Goal: Information Seeking & Learning: Learn about a topic

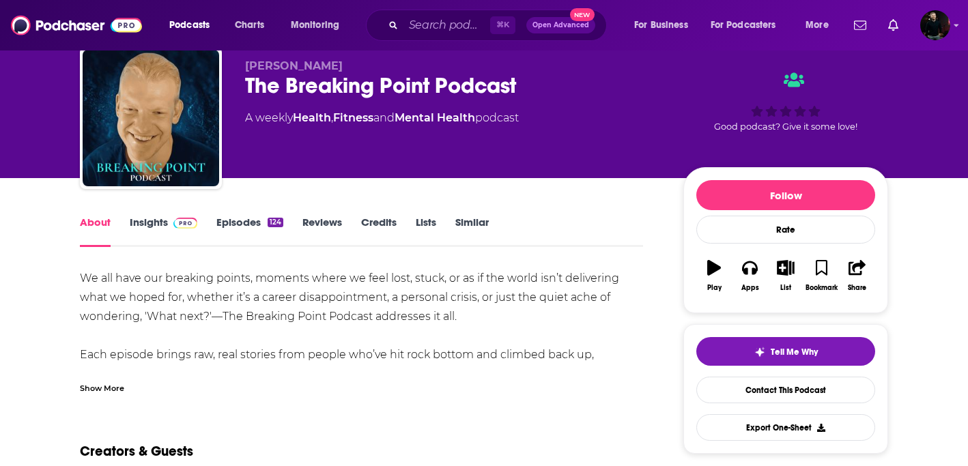
scroll to position [49, 0]
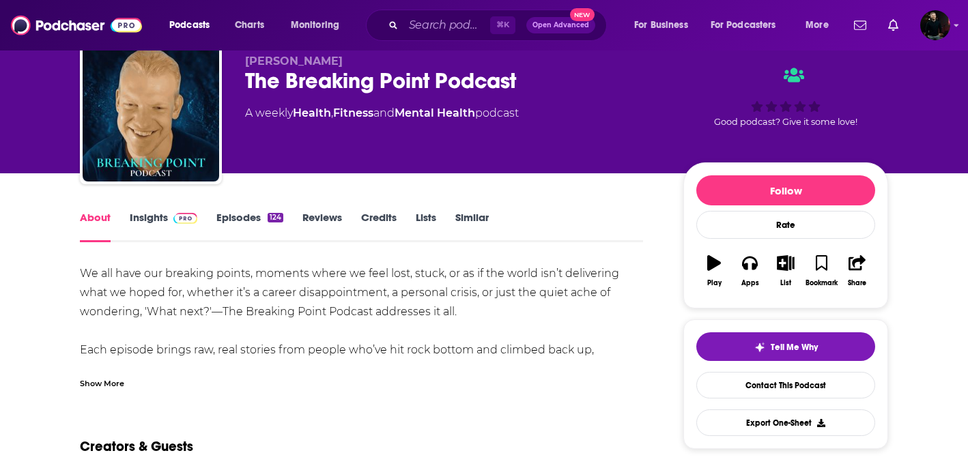
click at [143, 223] on link "Insights" at bounding box center [164, 226] width 68 height 31
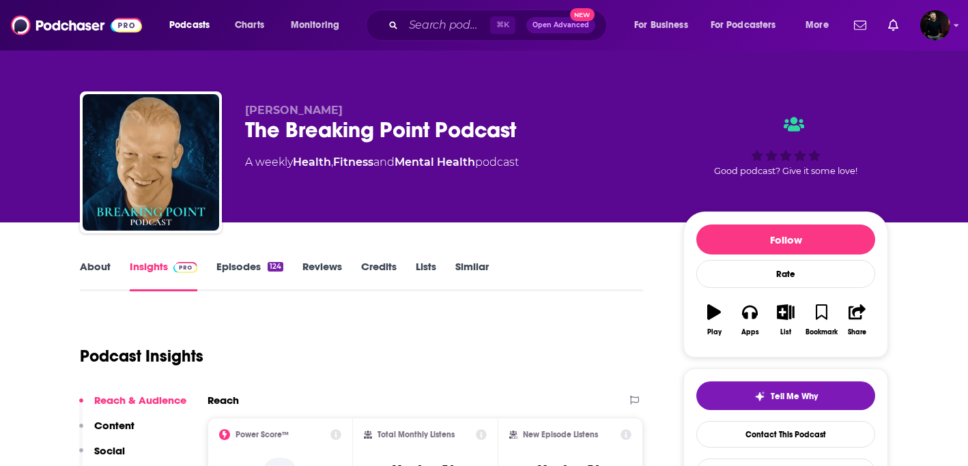
click at [231, 272] on link "Episodes 124" at bounding box center [249, 275] width 67 height 31
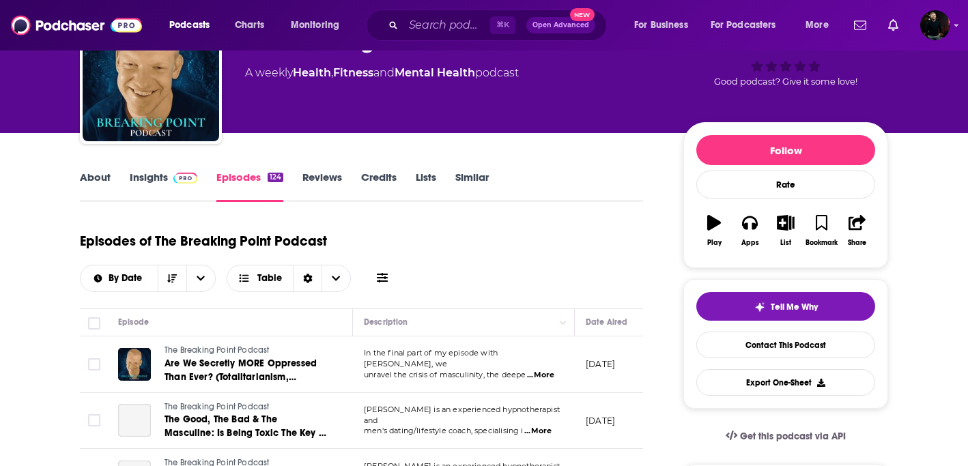
scroll to position [111, 0]
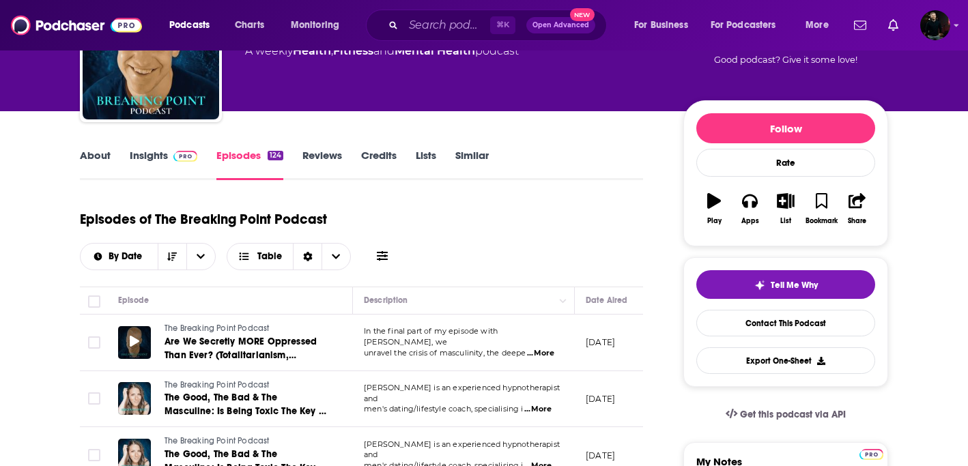
click at [132, 335] on span at bounding box center [135, 343] width 10 height 16
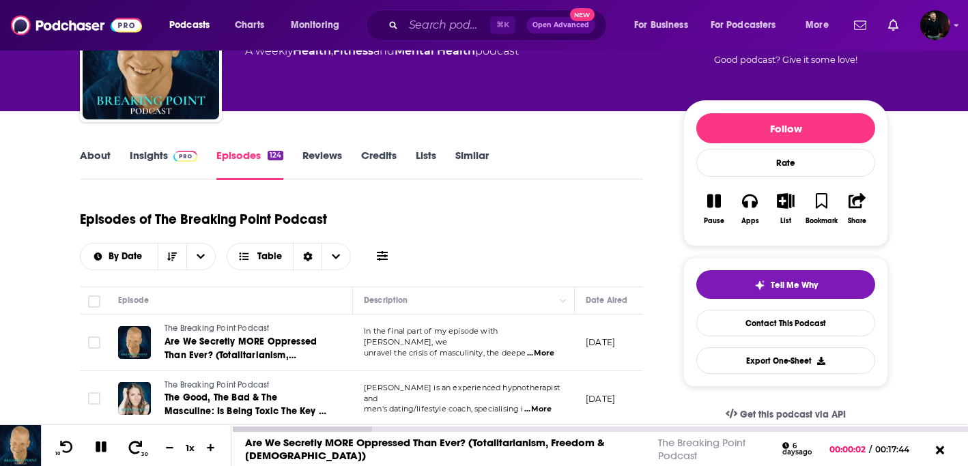
click at [134, 443] on icon at bounding box center [135, 447] width 17 height 14
click at [104, 448] on icon at bounding box center [101, 447] width 11 height 11
click at [175, 154] on img at bounding box center [185, 156] width 24 height 11
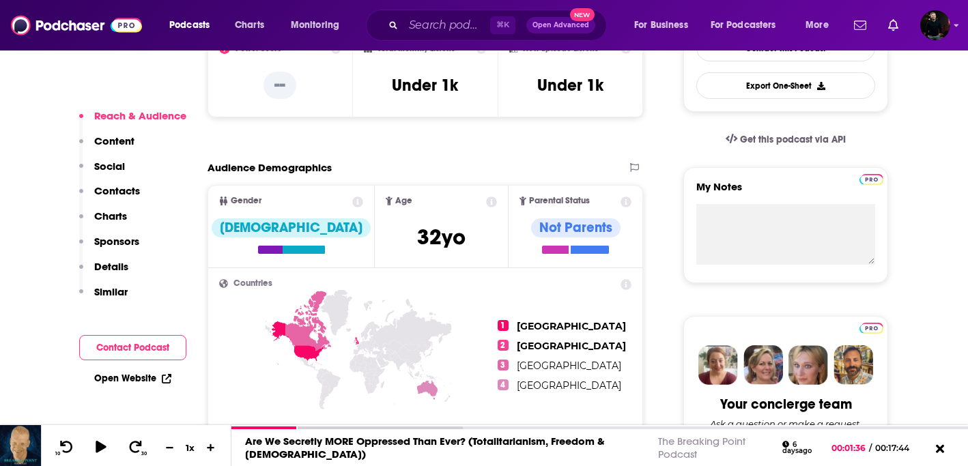
scroll to position [393, 0]
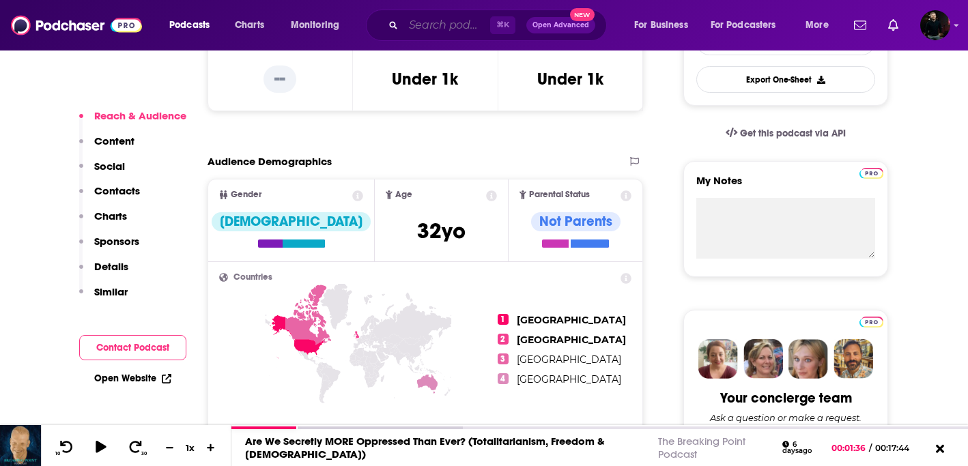
click at [435, 23] on input "Search podcasts, credits, & more..." at bounding box center [447, 25] width 87 height 22
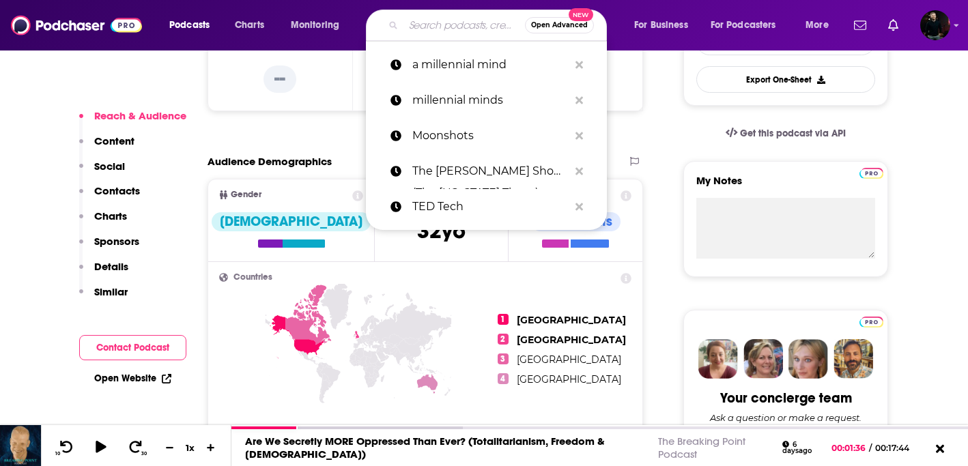
paste input "Saturn Returns with Caggie Dunlop"
type input "Saturn Returns with Caggie Dunlop"
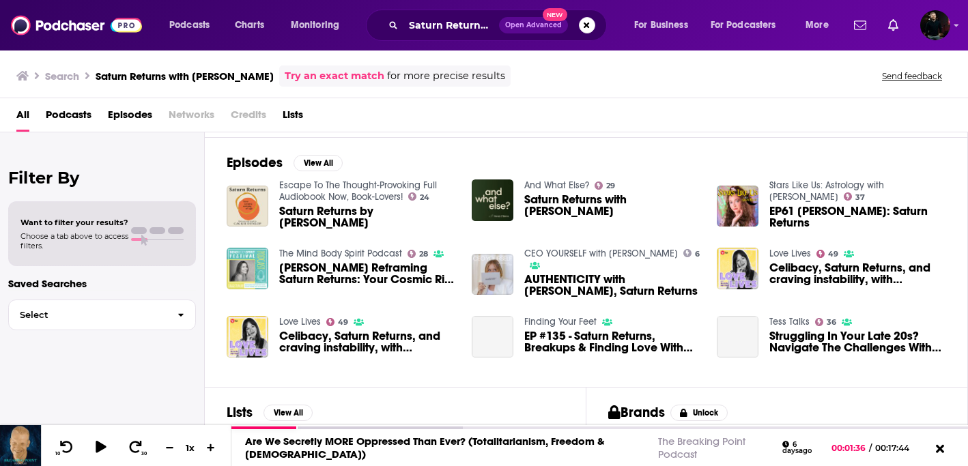
scroll to position [201, 0]
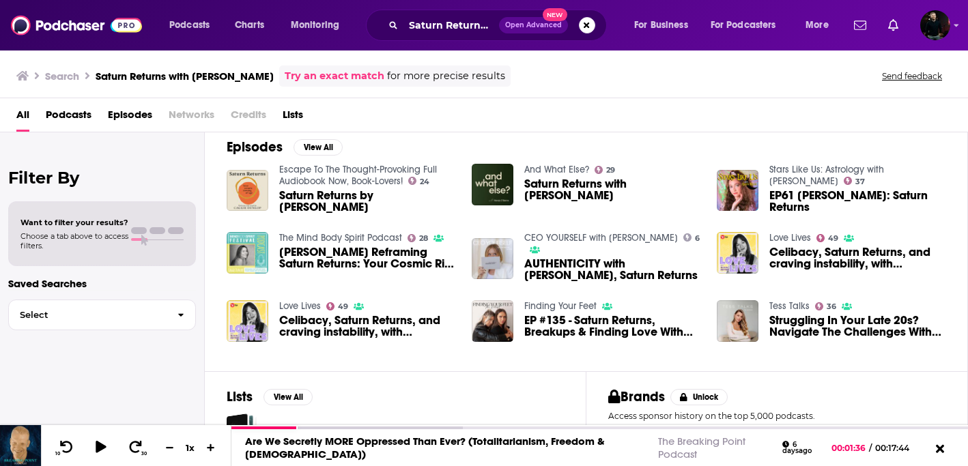
click at [307, 200] on span "Saturn Returns by Caggie Dunlop" at bounding box center [367, 201] width 176 height 23
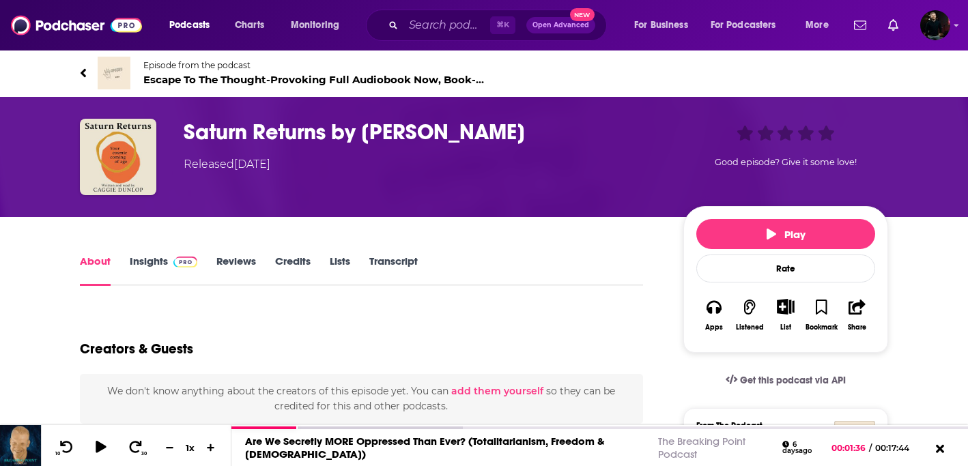
click at [156, 264] on link "Insights" at bounding box center [164, 270] width 68 height 31
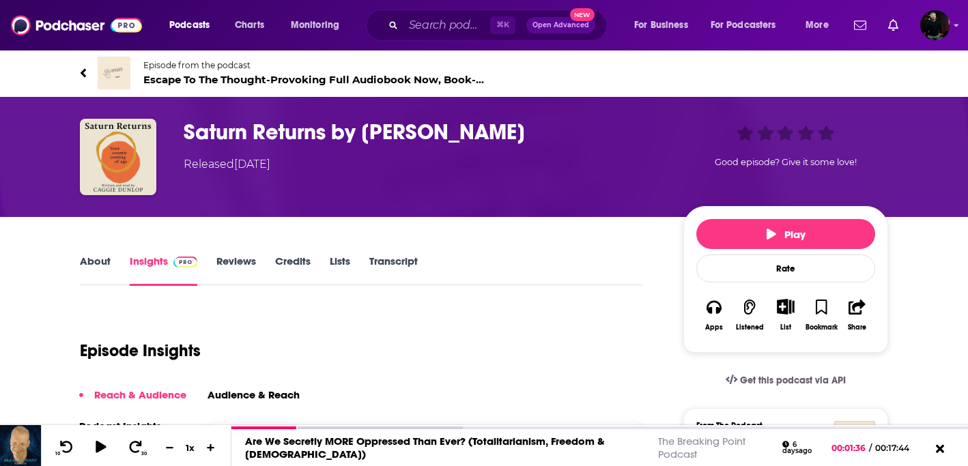
click at [96, 263] on link "About" at bounding box center [95, 270] width 31 height 31
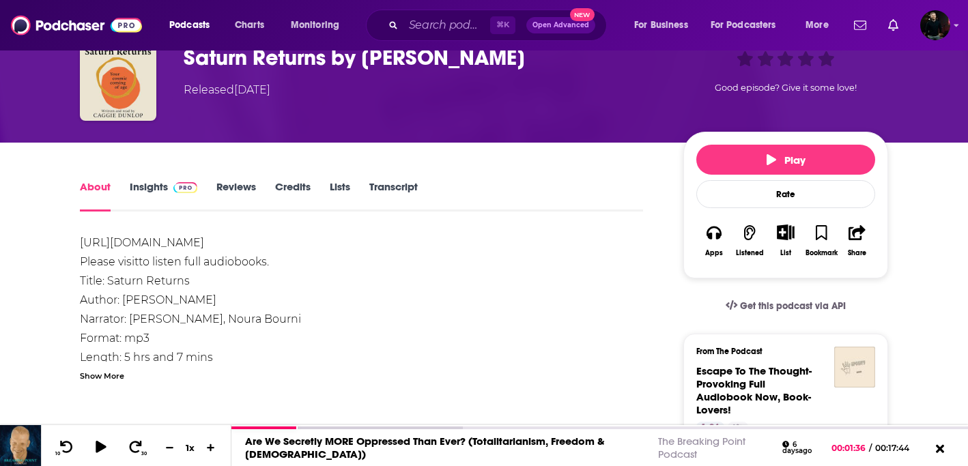
scroll to position [74, 0]
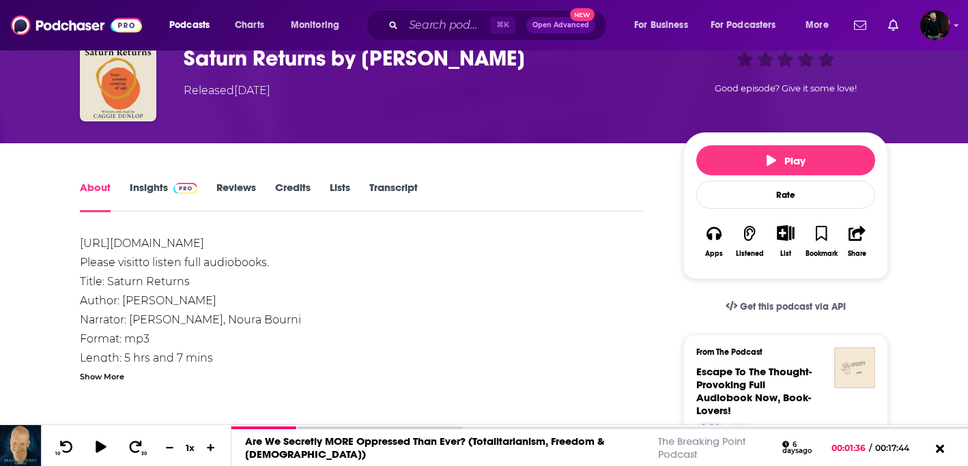
click at [137, 194] on link "Insights" at bounding box center [164, 196] width 68 height 31
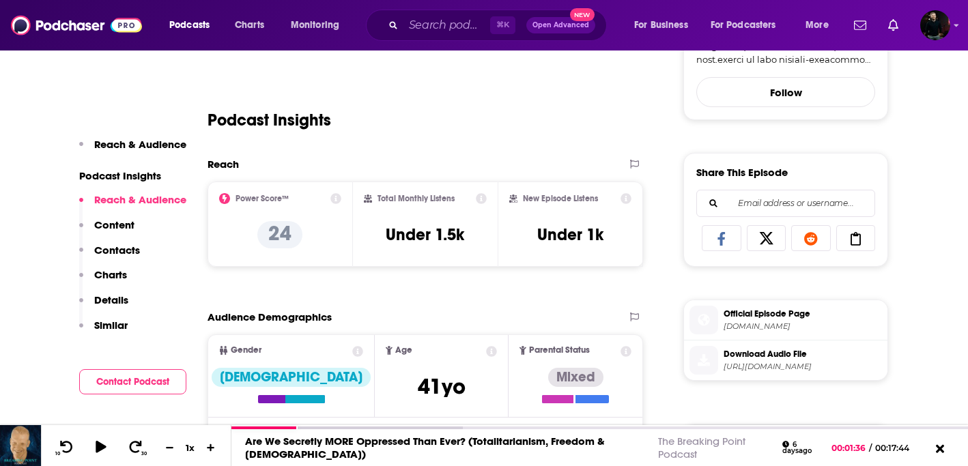
scroll to position [582, 0]
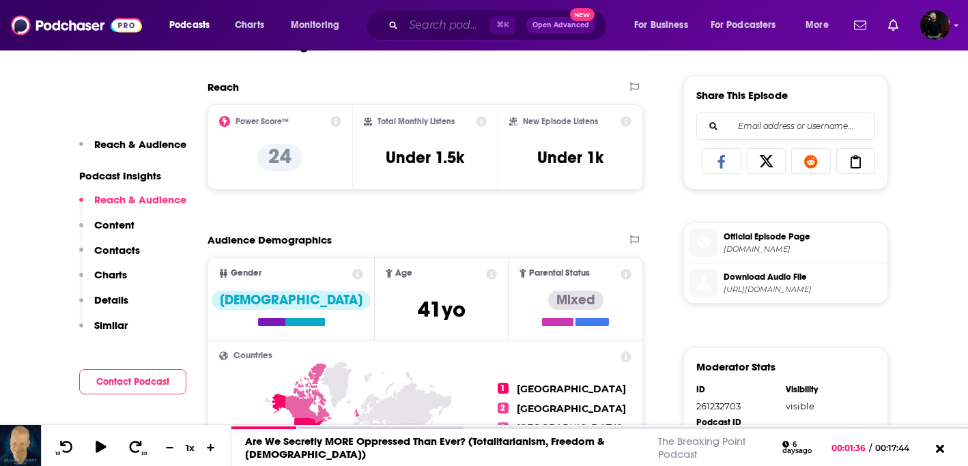
click at [458, 33] on input "Search podcasts, credits, & more..." at bounding box center [447, 25] width 87 height 22
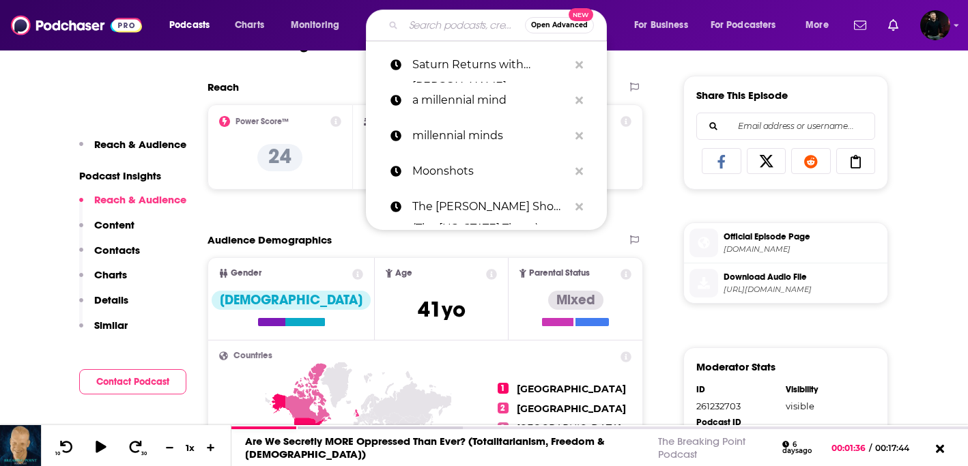
paste input "Changes with Annie Macmanus"
type input "Changes with Annie Macmanus"
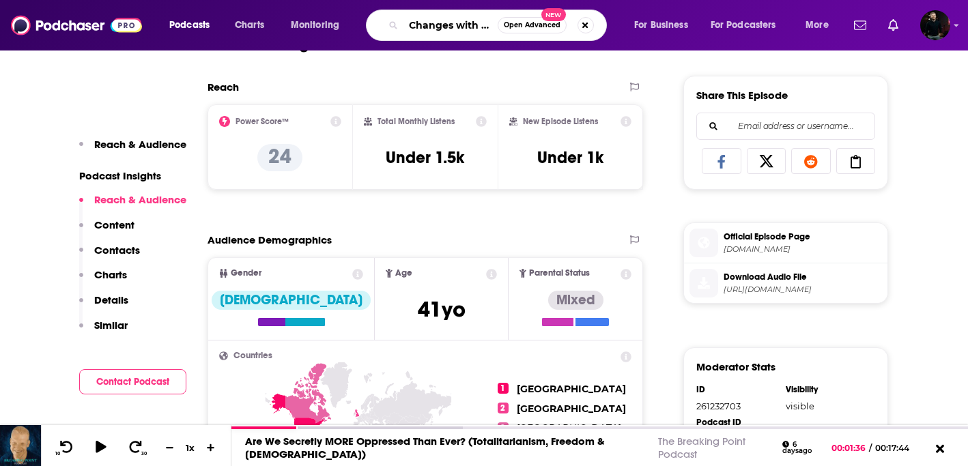
scroll to position [0, 77]
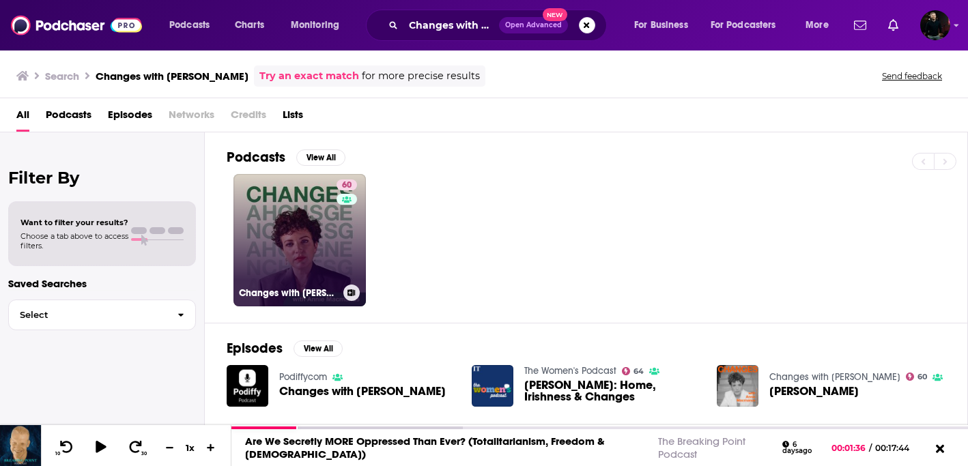
click at [300, 241] on link "60 Changes with Annie Macmanus" at bounding box center [300, 240] width 132 height 132
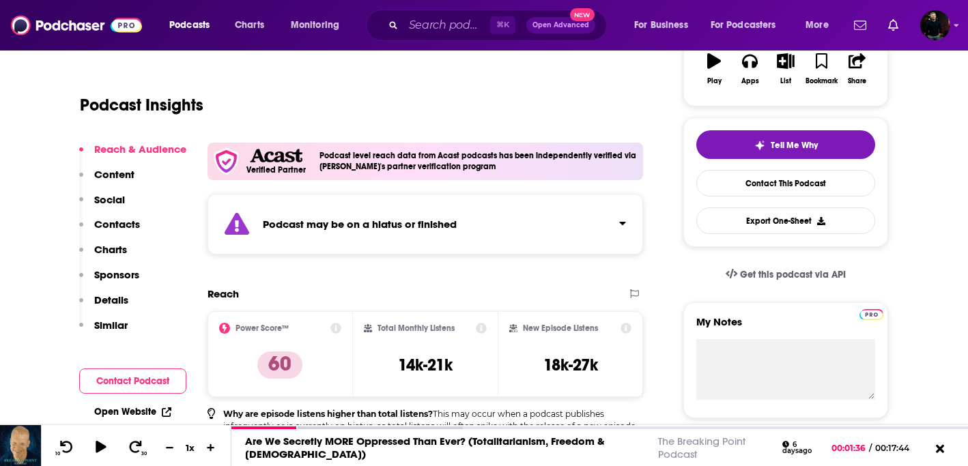
scroll to position [239, 0]
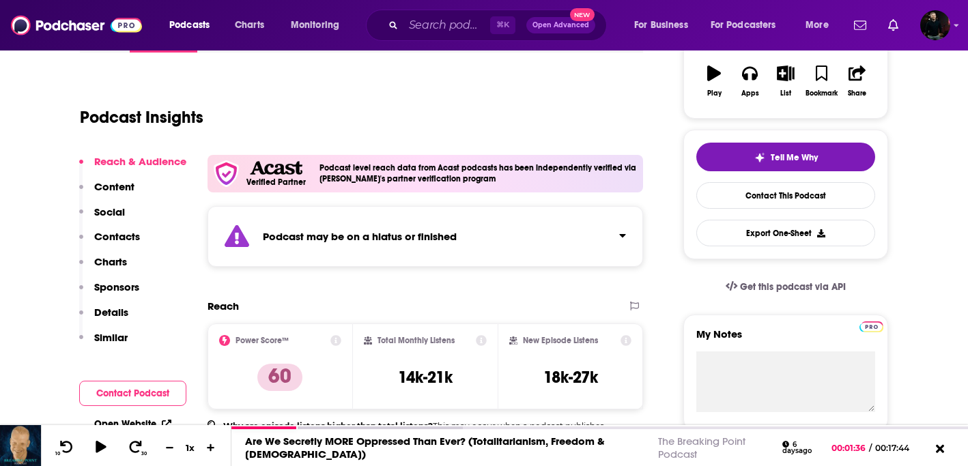
click at [620, 235] on icon "Click to expand status details" at bounding box center [622, 235] width 6 height 3
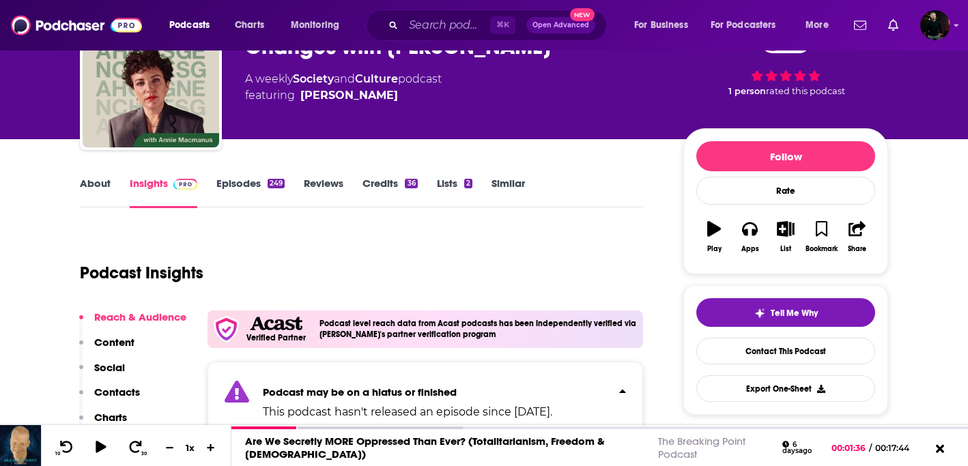
scroll to position [76, 0]
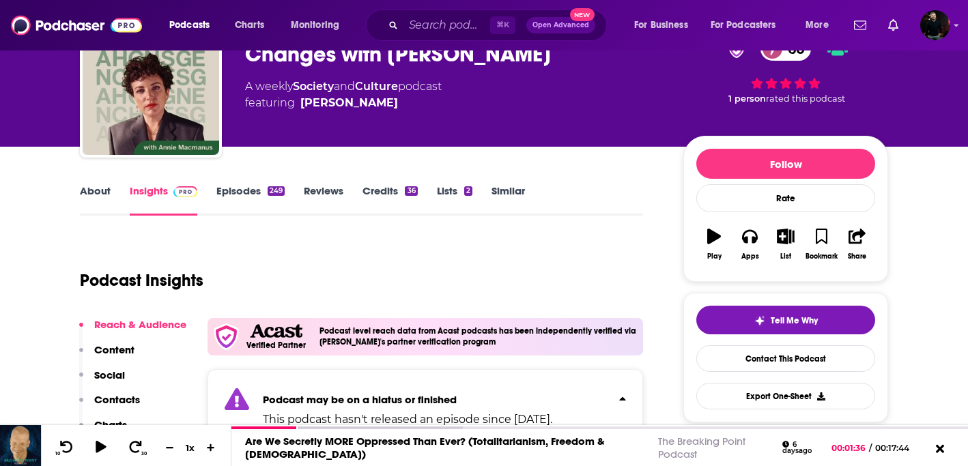
click at [244, 186] on link "Episodes 249" at bounding box center [250, 199] width 68 height 31
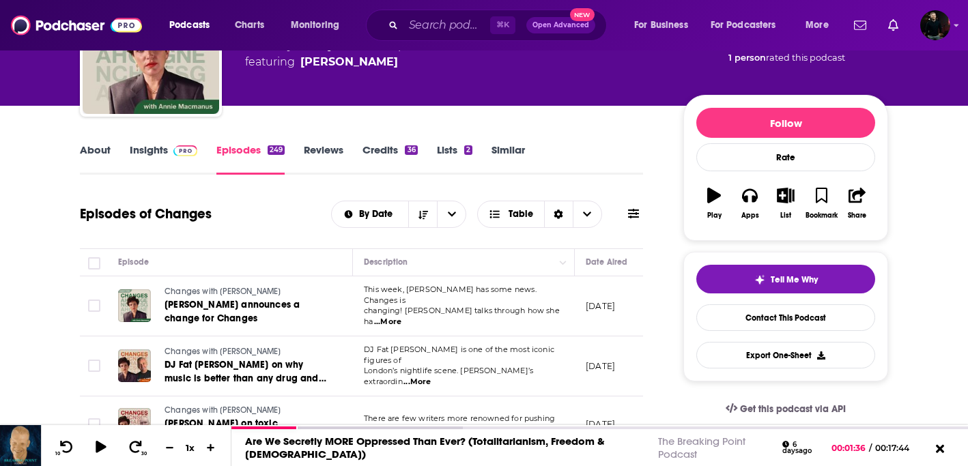
scroll to position [100, 0]
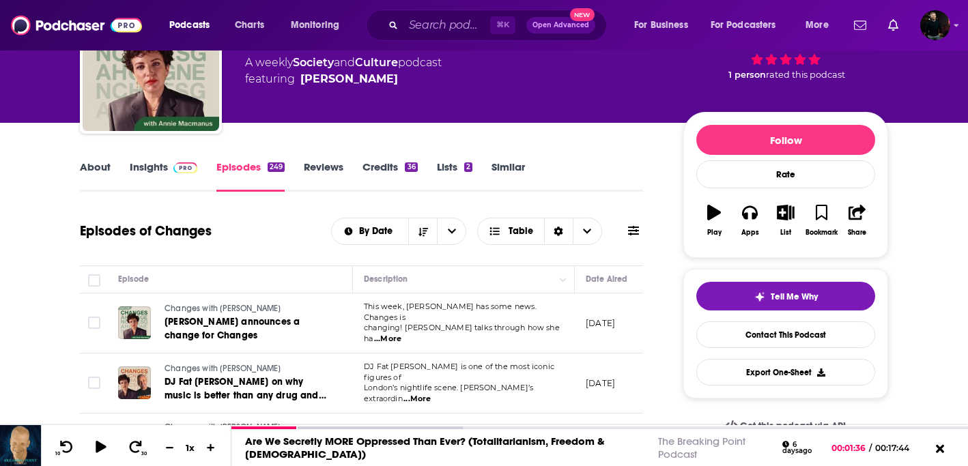
click at [100, 180] on link "About" at bounding box center [95, 175] width 31 height 31
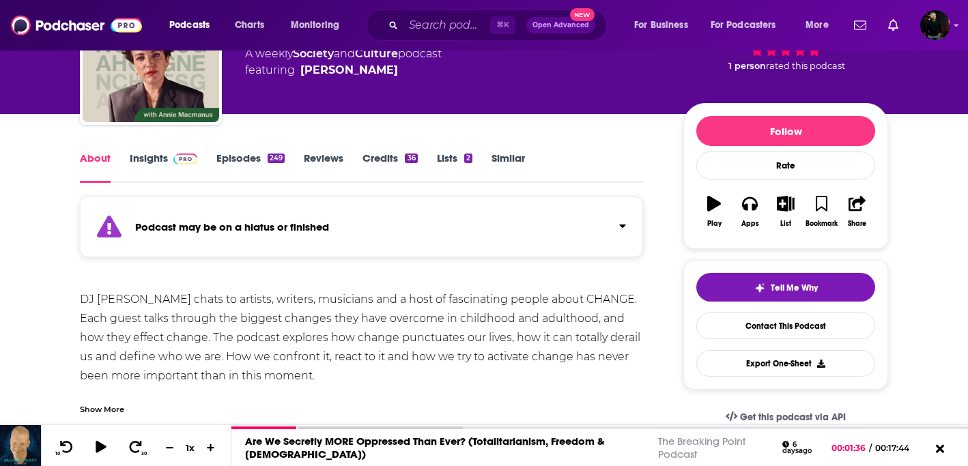
scroll to position [110, 0]
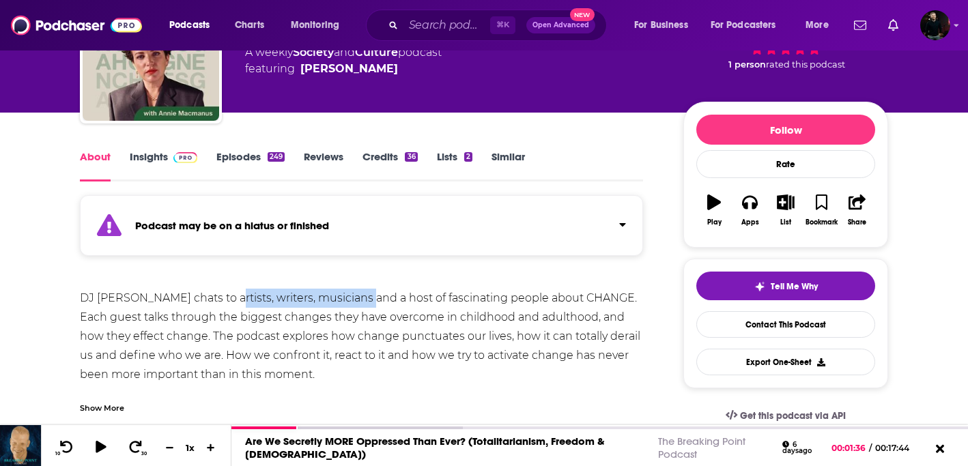
drag, startPoint x: 242, startPoint y: 300, endPoint x: 375, endPoint y: 300, distance: 133.2
click at [375, 300] on div "DJ Annie Macmanus chats to artists, writers, musicians and a host of fascinatin…" at bounding box center [361, 356] width 563 height 134
copy div "artists, writers, musicians"
click at [441, 27] on input "Search podcasts, credits, & more..." at bounding box center [447, 25] width 87 height 22
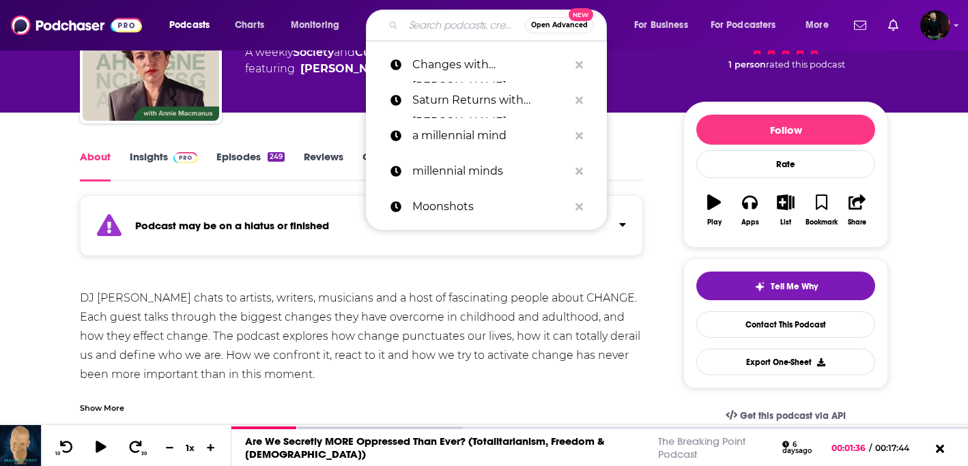
paste input "Should I Delete That? with Em Clarkson and Alex Light"
type input "Should I Delete That? with Em Clarkson and Alex Light"
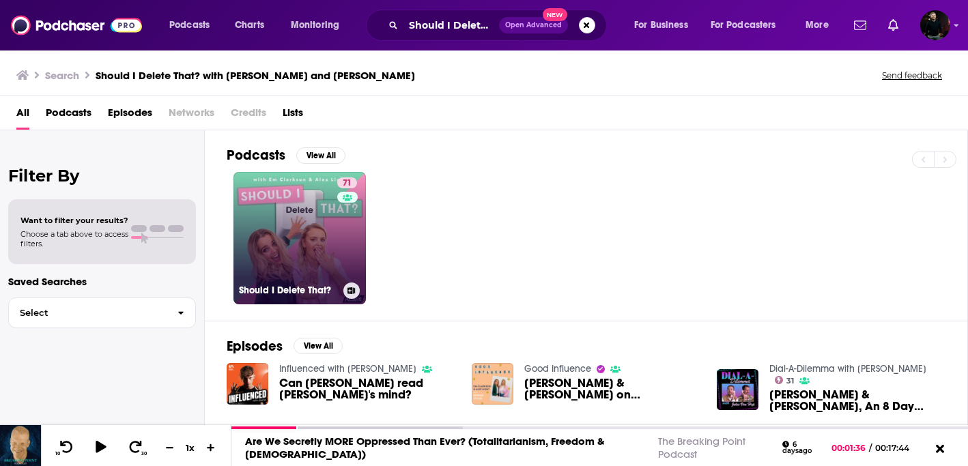
click at [311, 210] on link "71 Should I Delete That?" at bounding box center [300, 238] width 132 height 132
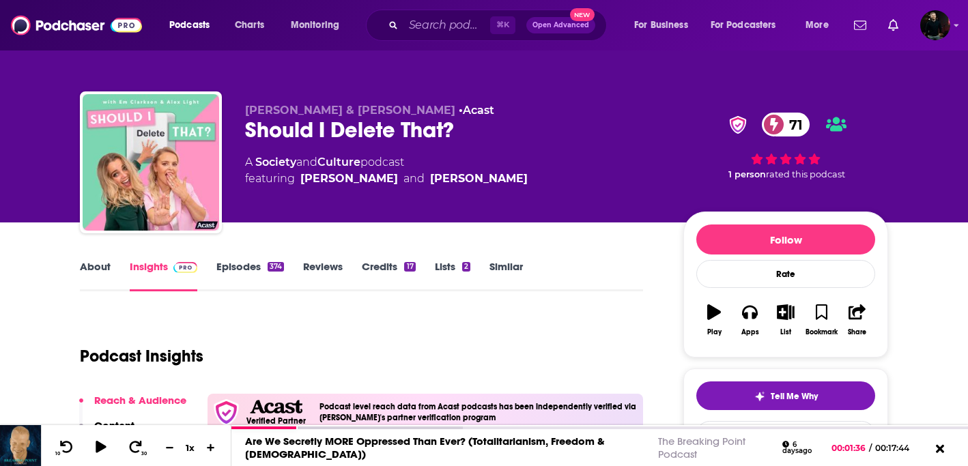
click at [90, 266] on link "About" at bounding box center [95, 275] width 31 height 31
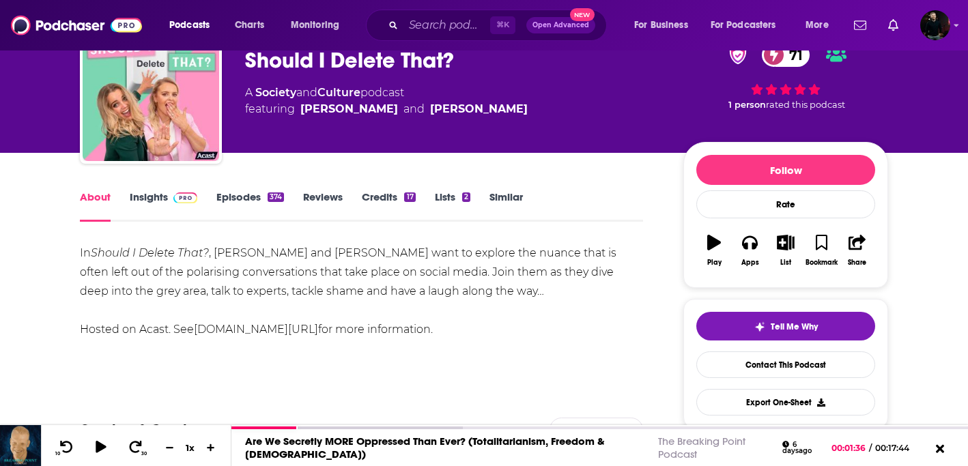
scroll to position [70, 0]
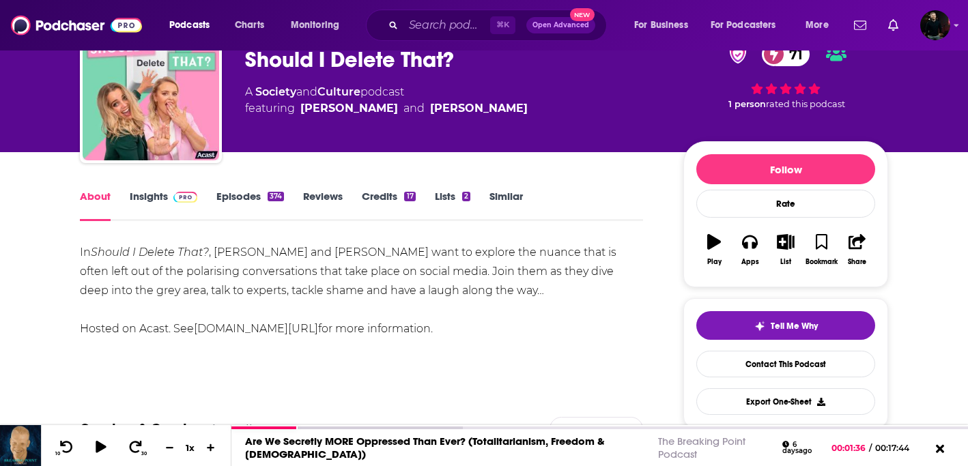
click at [236, 199] on link "Episodes 374" at bounding box center [250, 205] width 68 height 31
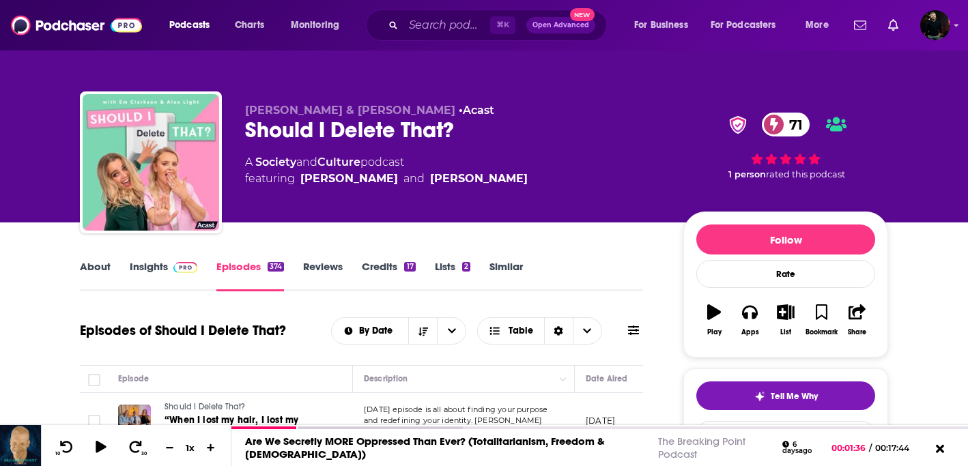
click at [159, 262] on link "Insights" at bounding box center [164, 275] width 68 height 31
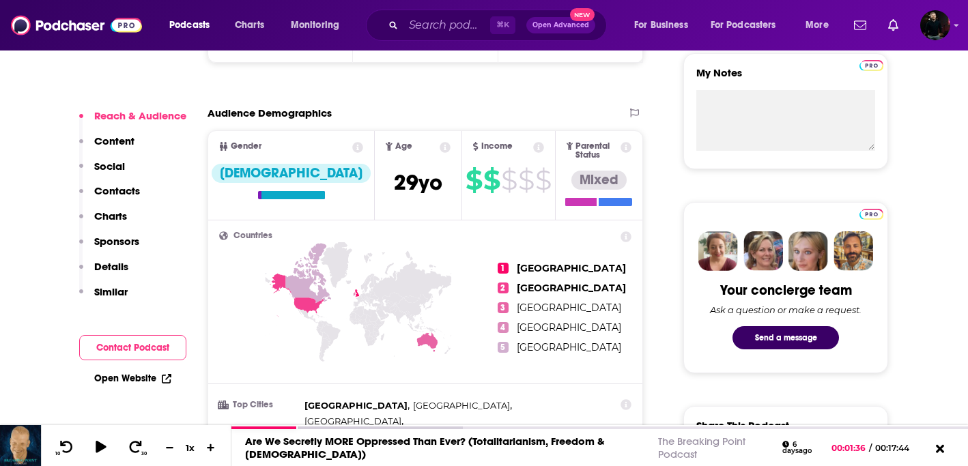
scroll to position [500, 0]
click at [448, 25] on input "Search podcasts, credits, & more..." at bounding box center [447, 25] width 87 height 22
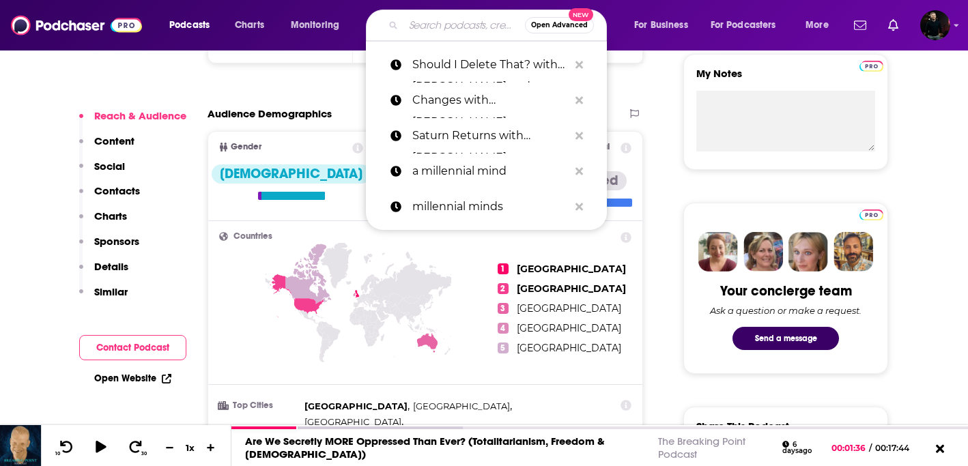
paste input "Feel Better, Live More with Dr Rangan Chatterjee"
type input "Feel Better, Live More with Dr Rangan Chatterjee"
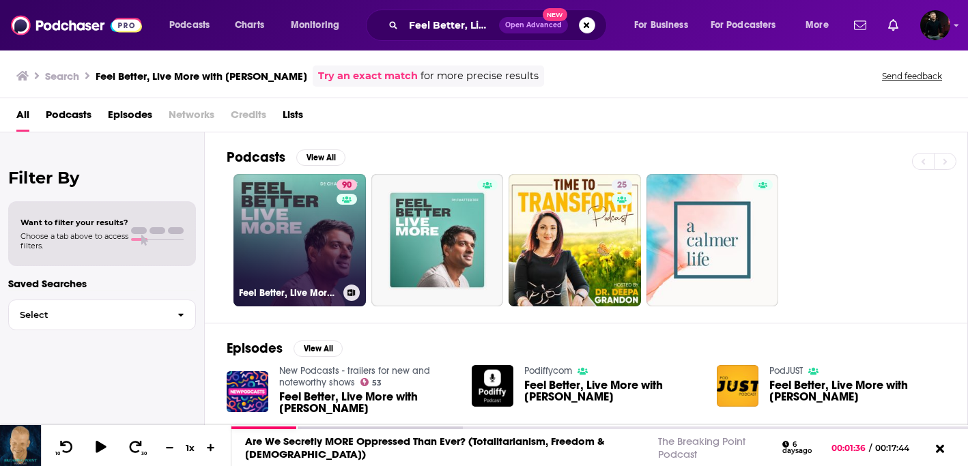
click at [296, 268] on link "90 Feel Better, Live More with Dr Rangan Chatterjee" at bounding box center [300, 240] width 132 height 132
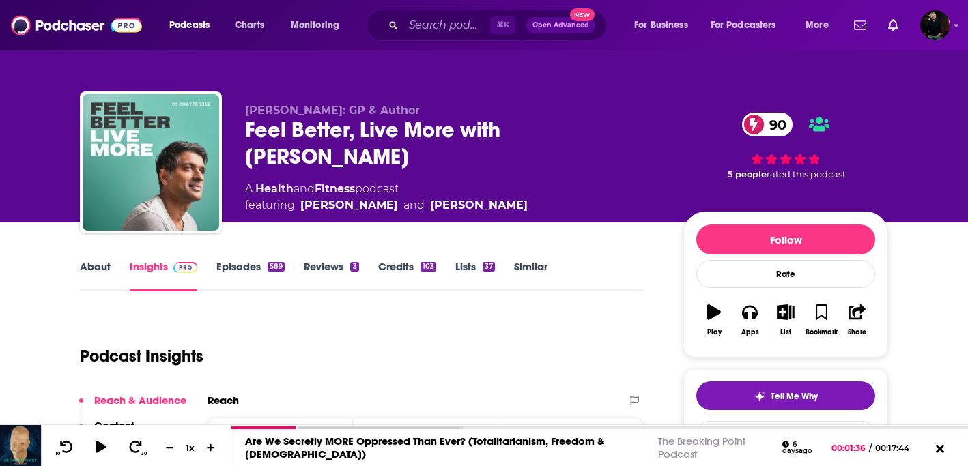
click at [255, 268] on link "Episodes 589" at bounding box center [250, 275] width 68 height 31
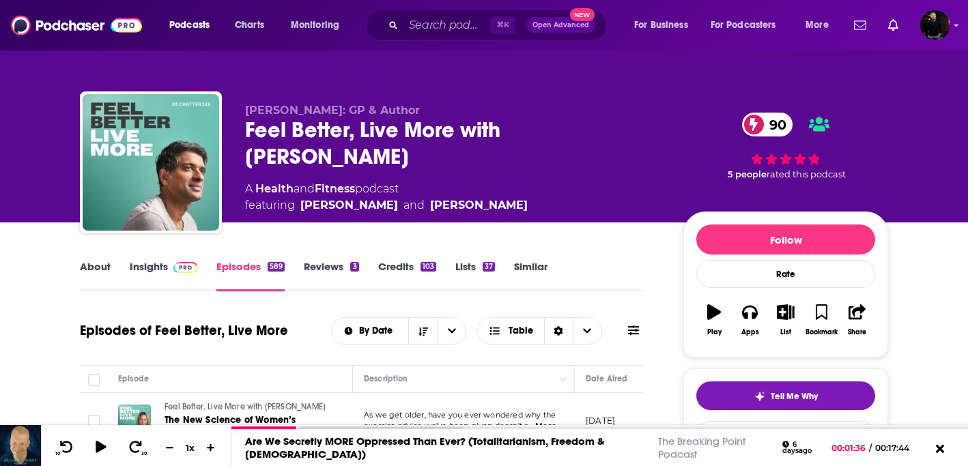
click at [137, 270] on link "Insights" at bounding box center [164, 275] width 68 height 31
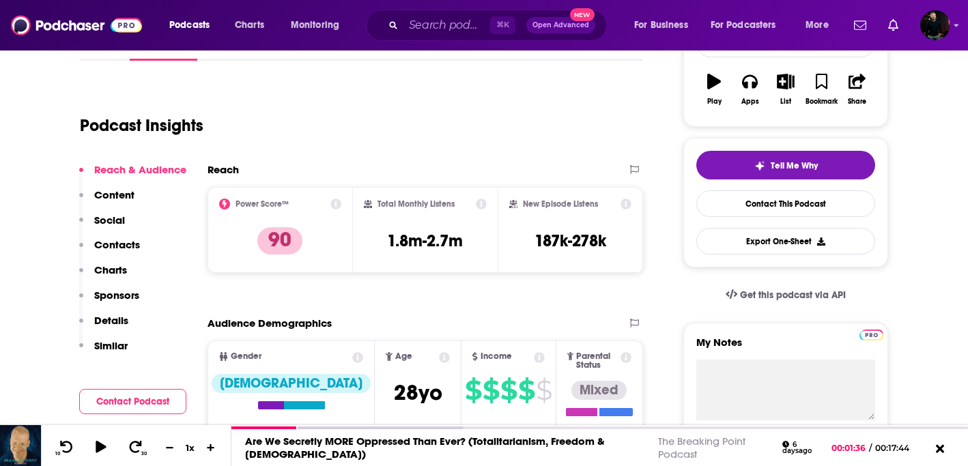
scroll to position [277, 0]
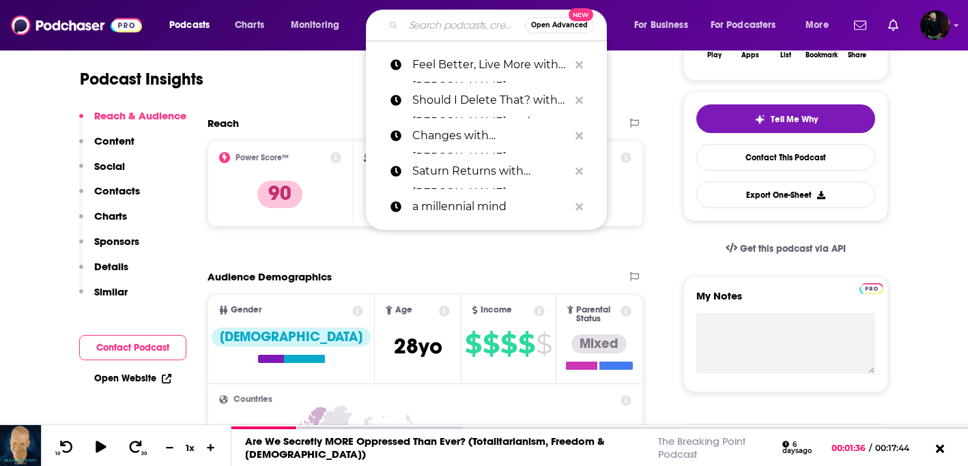
click at [460, 27] on input "Search podcasts, credits, & more..." at bounding box center [465, 25] width 122 height 22
paste input "Live Well Be Well"
type input "Live Well Be Well"
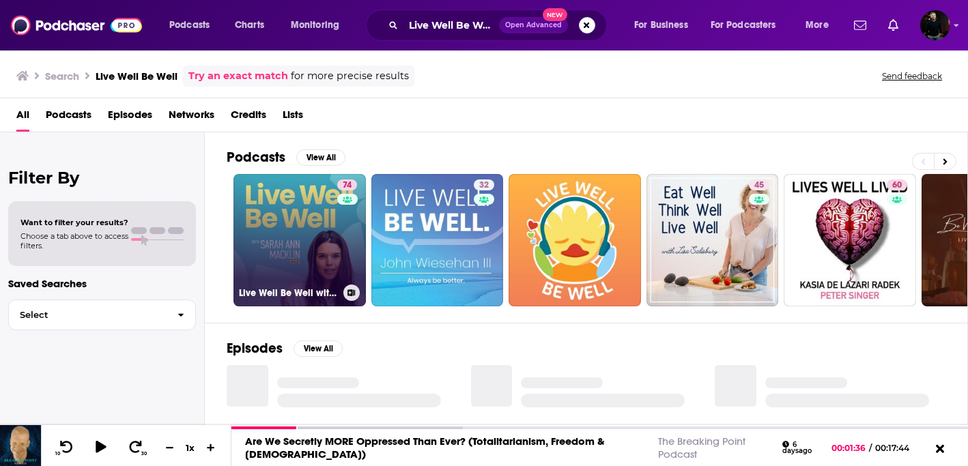
click at [340, 221] on div "74" at bounding box center [348, 232] width 23 height 105
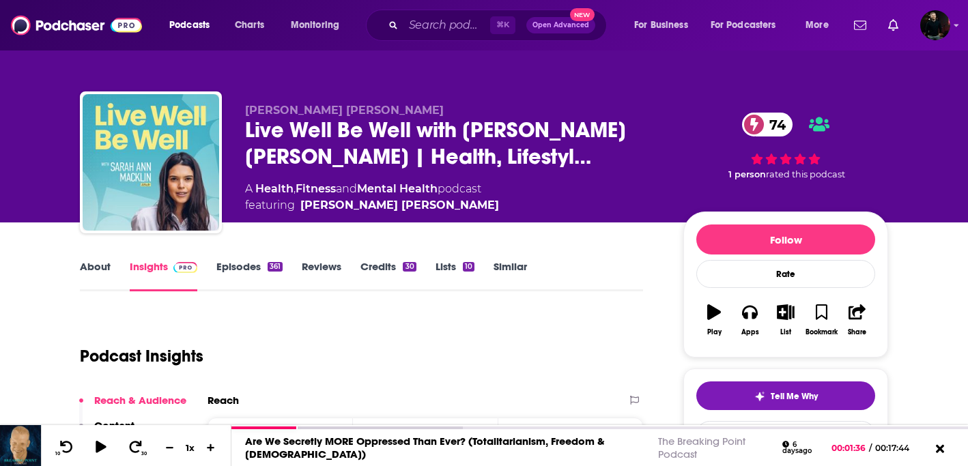
click at [236, 274] on link "Episodes 361" at bounding box center [249, 275] width 66 height 31
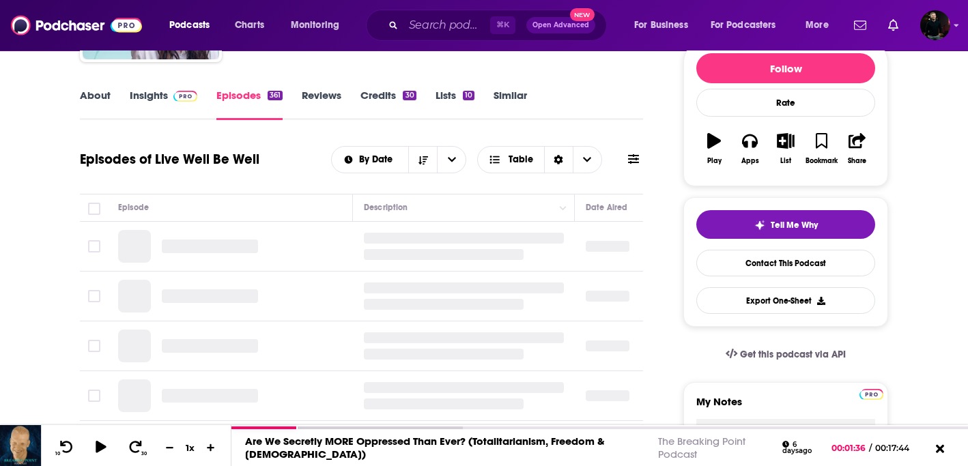
scroll to position [172, 0]
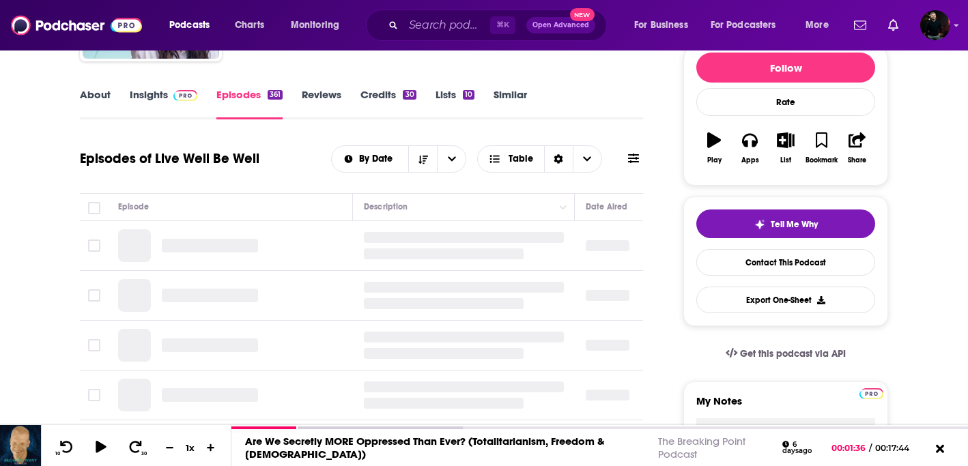
click at [152, 94] on link "Insights" at bounding box center [164, 103] width 68 height 31
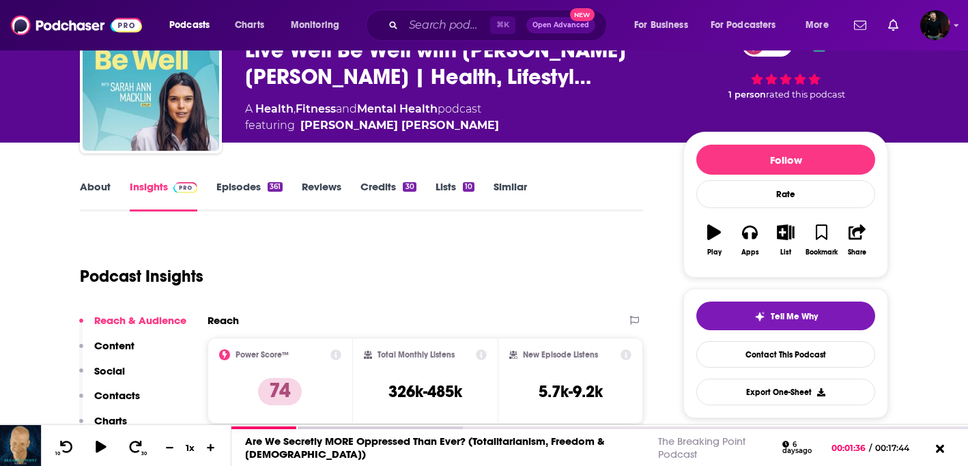
scroll to position [76, 0]
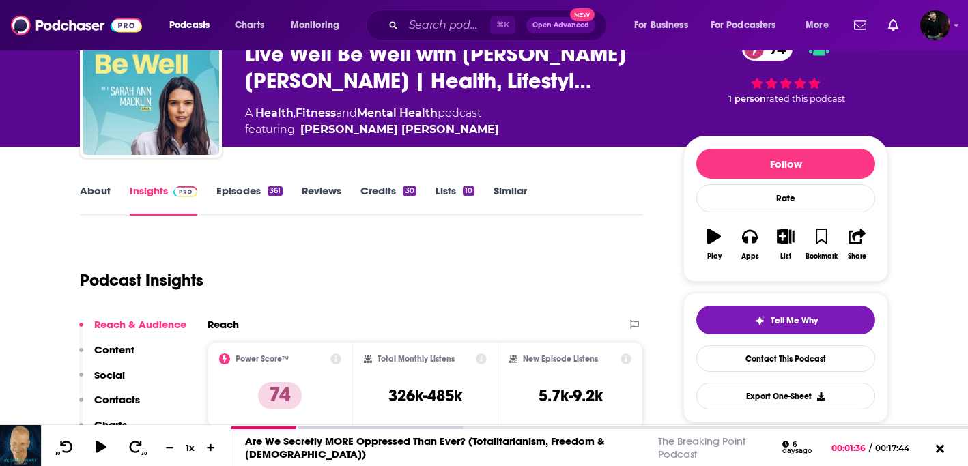
click at [247, 198] on link "Episodes 361" at bounding box center [249, 199] width 66 height 31
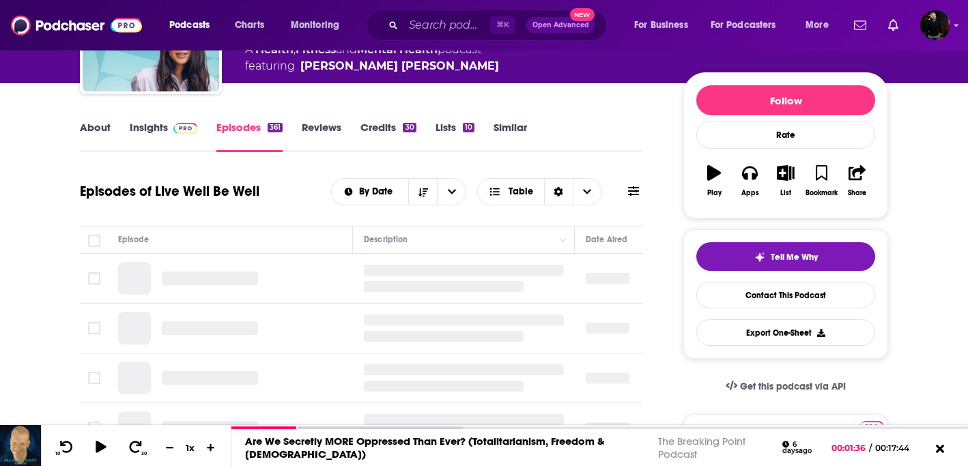
scroll to position [150, 0]
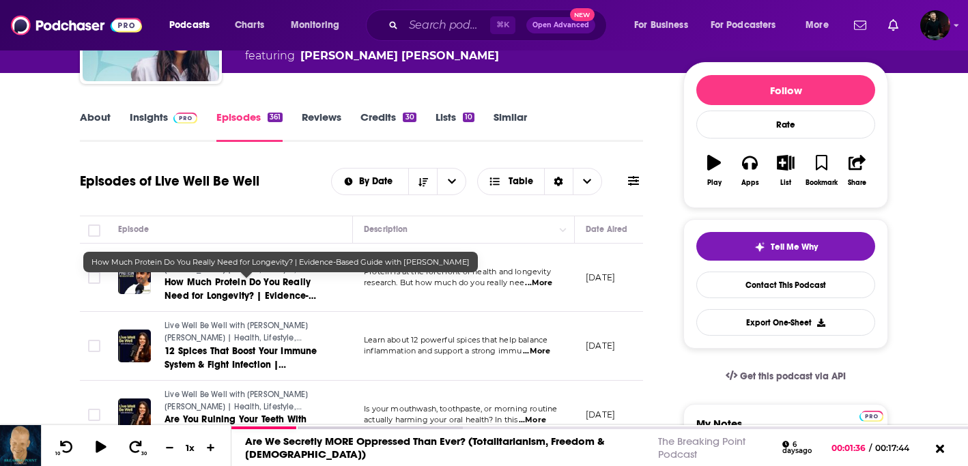
click at [241, 278] on span "How Much Protein Do You Really Need for Longevity? | Evidence-Based Guide with …" at bounding box center [243, 296] width 157 height 39
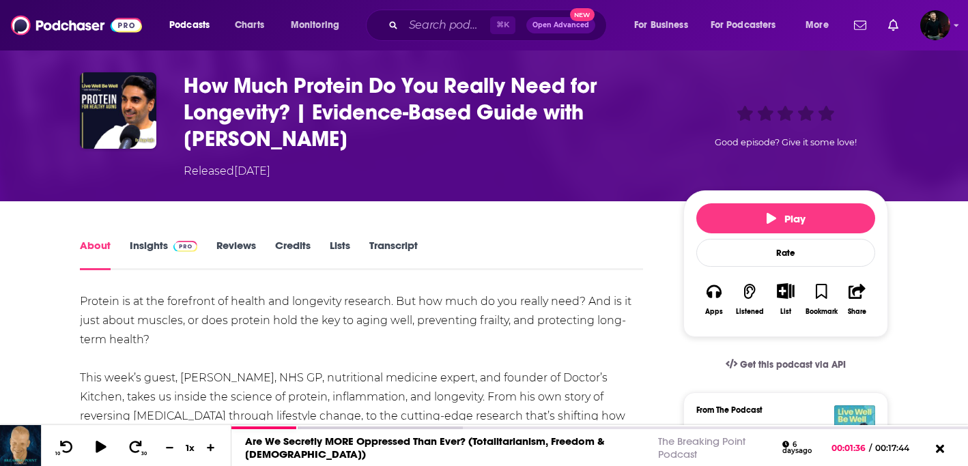
scroll to position [36, 0]
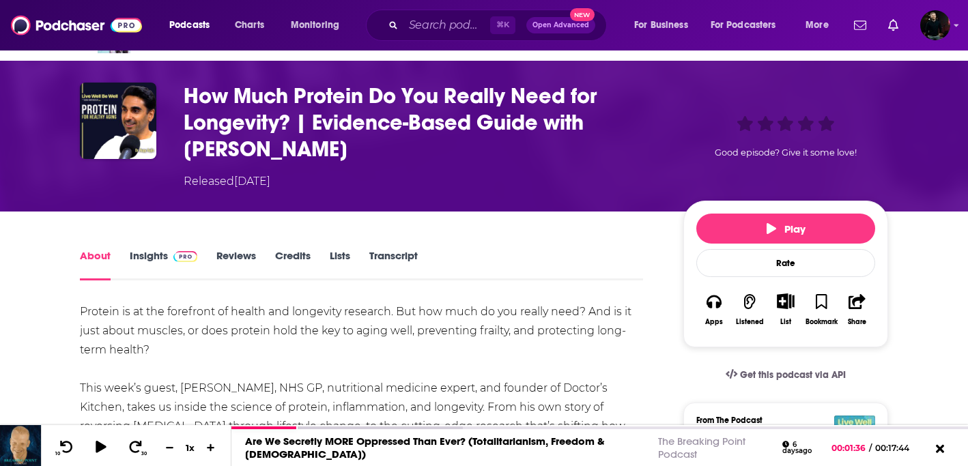
click at [158, 253] on link "Insights" at bounding box center [164, 264] width 68 height 31
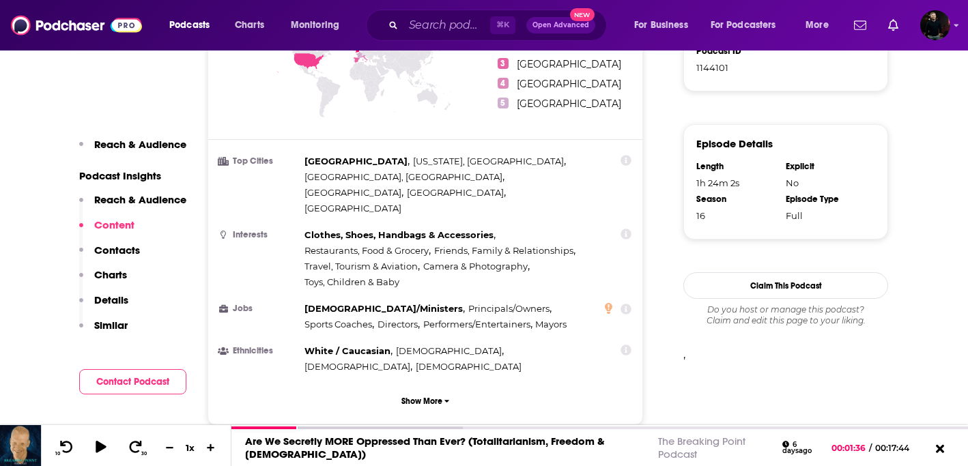
scroll to position [904, 0]
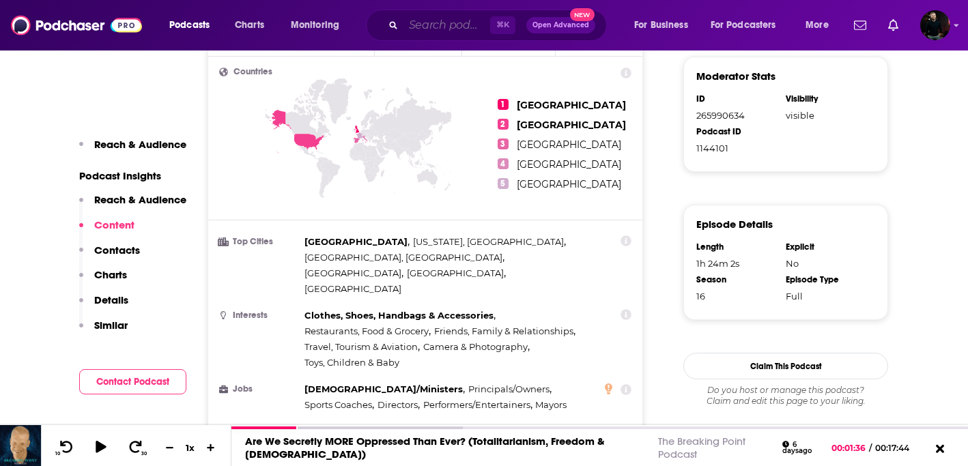
click at [452, 35] on input "Search podcasts, credits, & more..." at bounding box center [447, 25] width 87 height 22
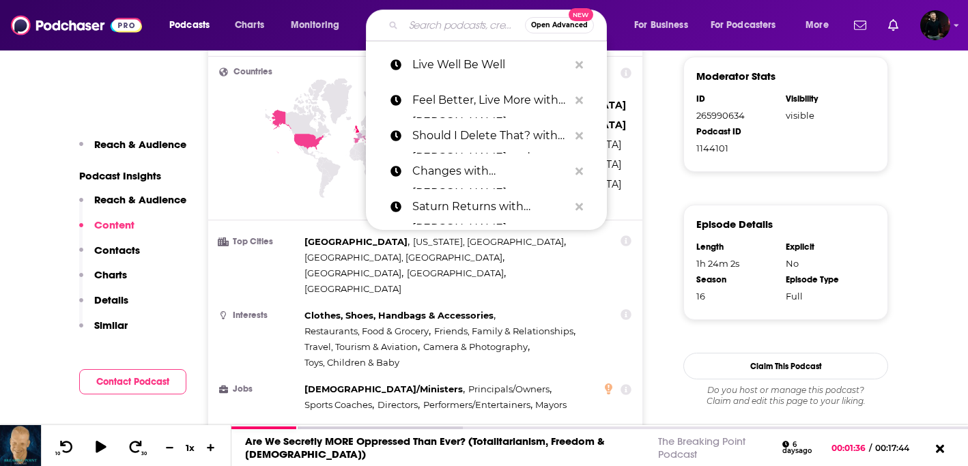
paste input "Give me strength"
type input "Give me strength"
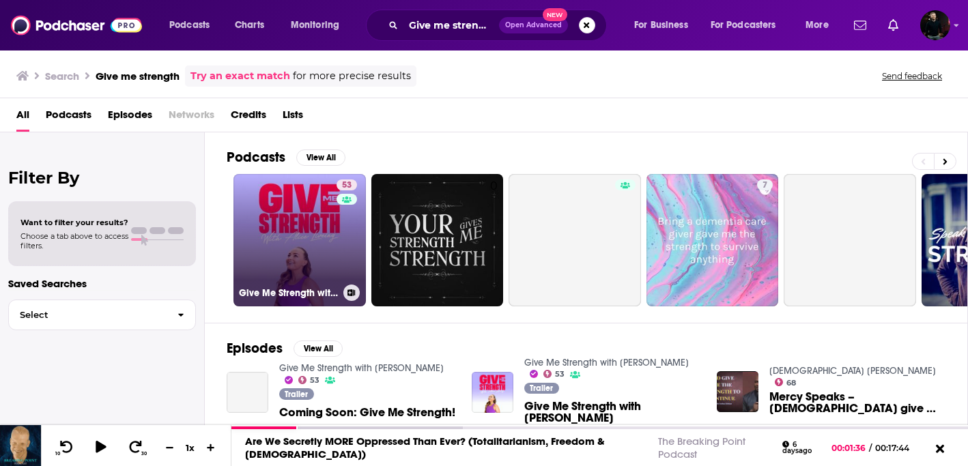
click at [307, 271] on link "53 Give Me Strength with Alice Liveing" at bounding box center [300, 240] width 132 height 132
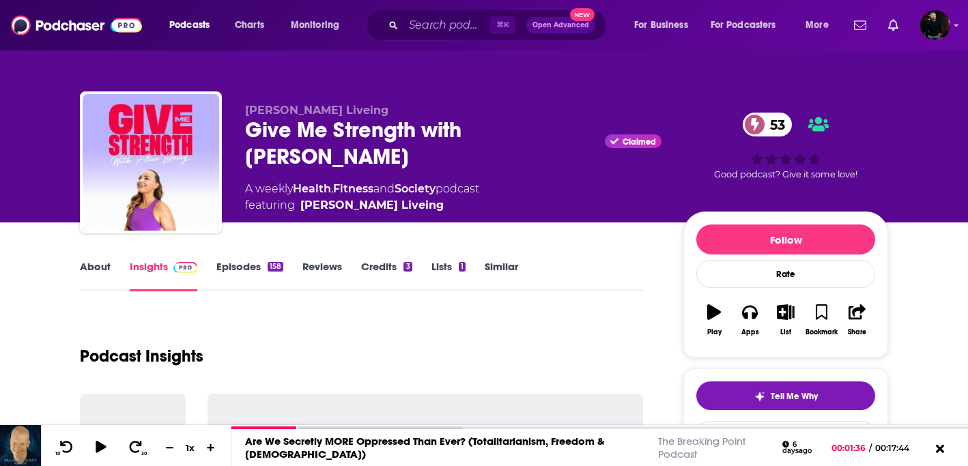
click at [247, 276] on link "Episodes 158" at bounding box center [249, 275] width 67 height 31
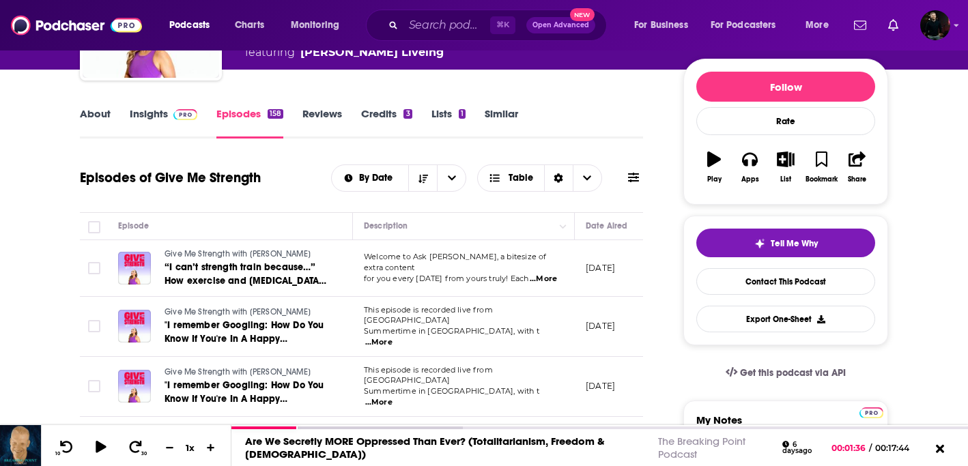
scroll to position [148, 0]
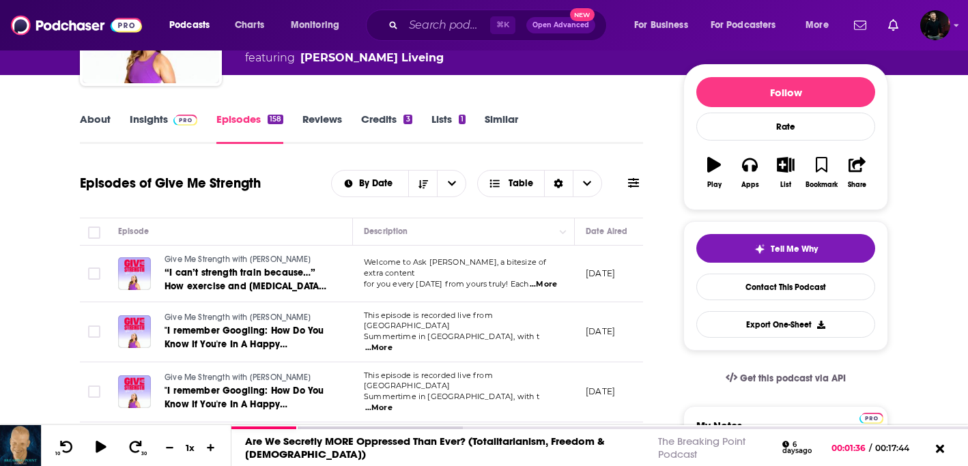
click at [144, 117] on link "Insights" at bounding box center [164, 128] width 68 height 31
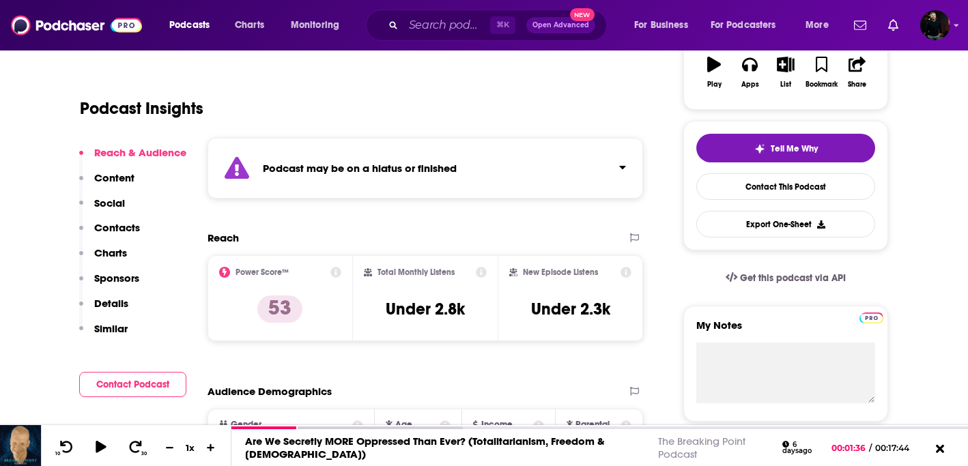
scroll to position [199, 0]
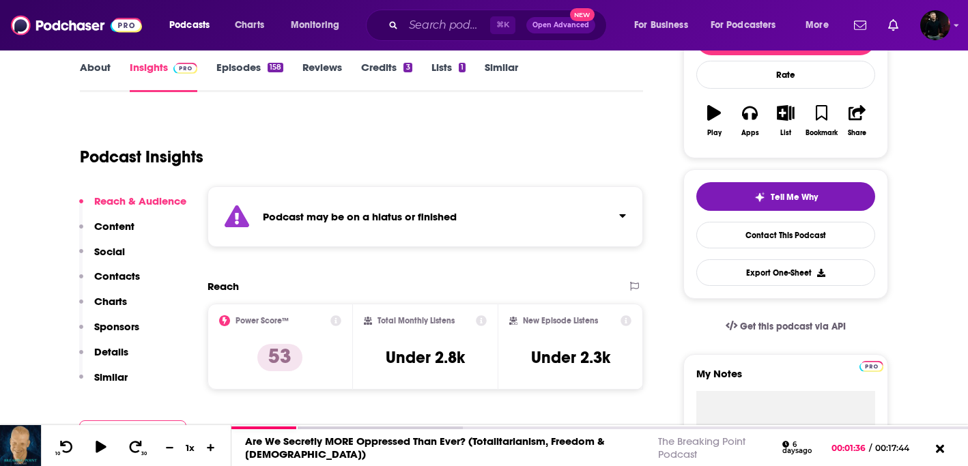
click at [244, 62] on link "Episodes 158" at bounding box center [249, 76] width 67 height 31
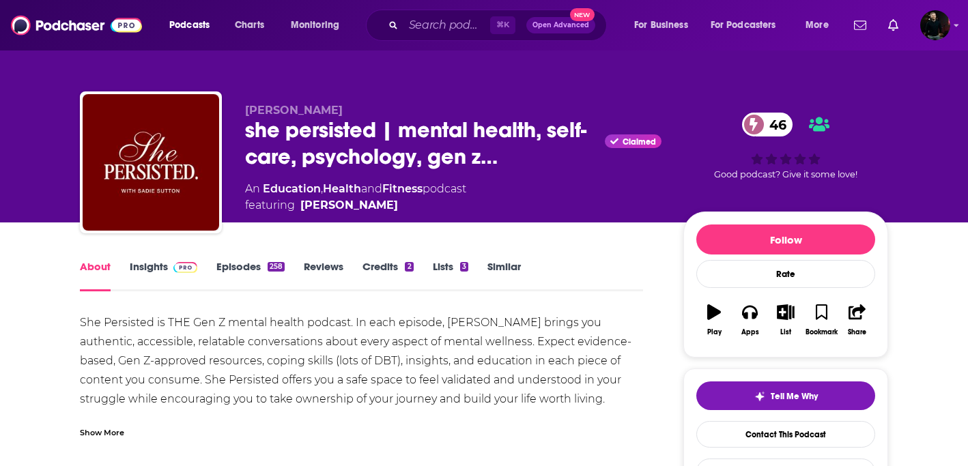
click at [100, 271] on link "About" at bounding box center [95, 275] width 31 height 31
click at [227, 261] on link "Episodes 258" at bounding box center [250, 275] width 68 height 31
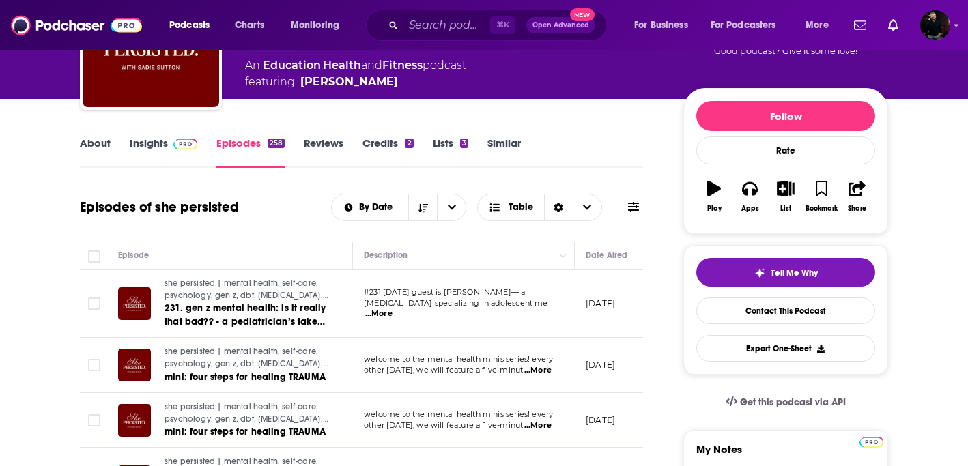
scroll to position [47, 0]
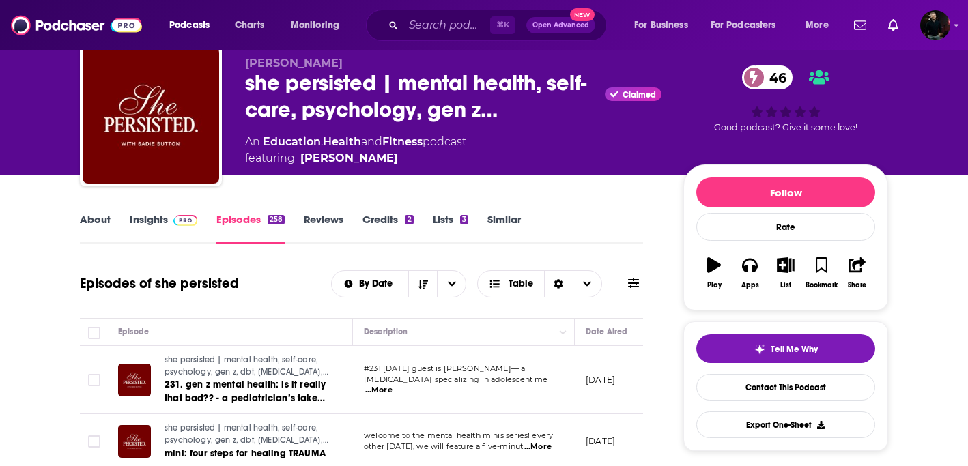
click at [167, 227] on link "Insights" at bounding box center [164, 228] width 68 height 31
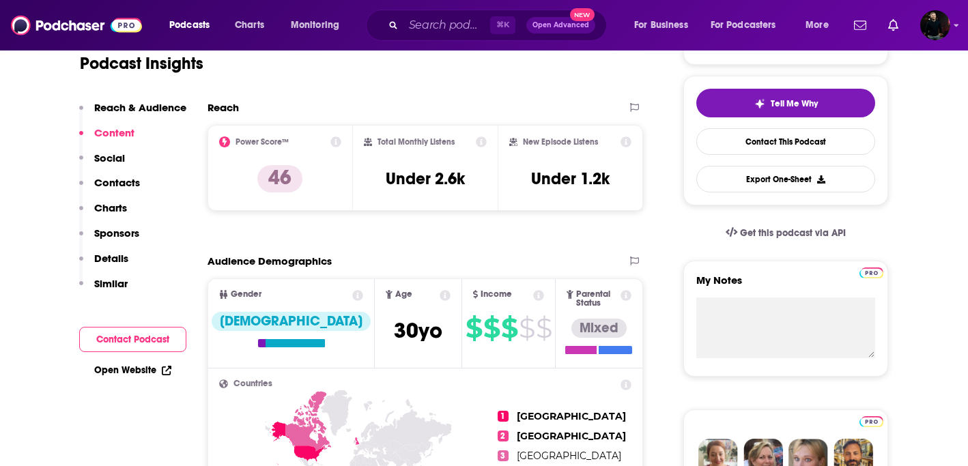
scroll to position [237, 0]
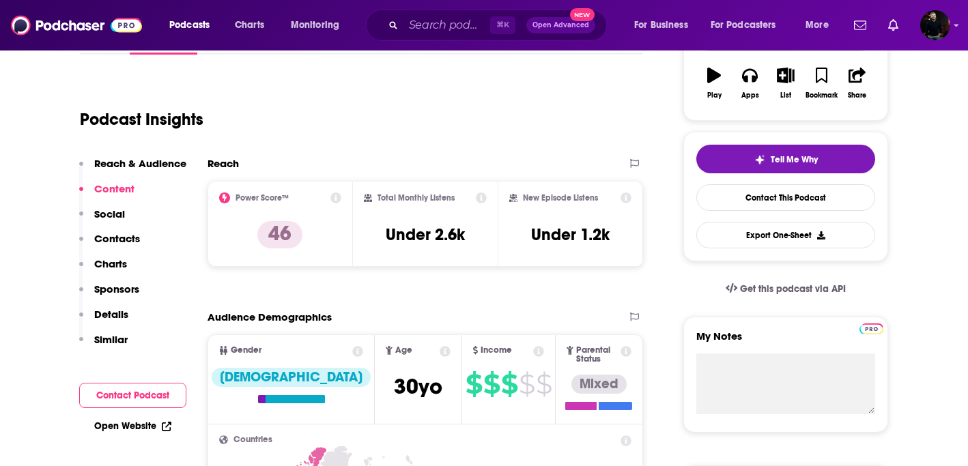
click at [396, 29] on div "⌘ K Open Advanced New" at bounding box center [486, 25] width 241 height 31
click at [391, 23] on icon "Search podcasts, credits, & more..." at bounding box center [393, 25] width 8 height 8
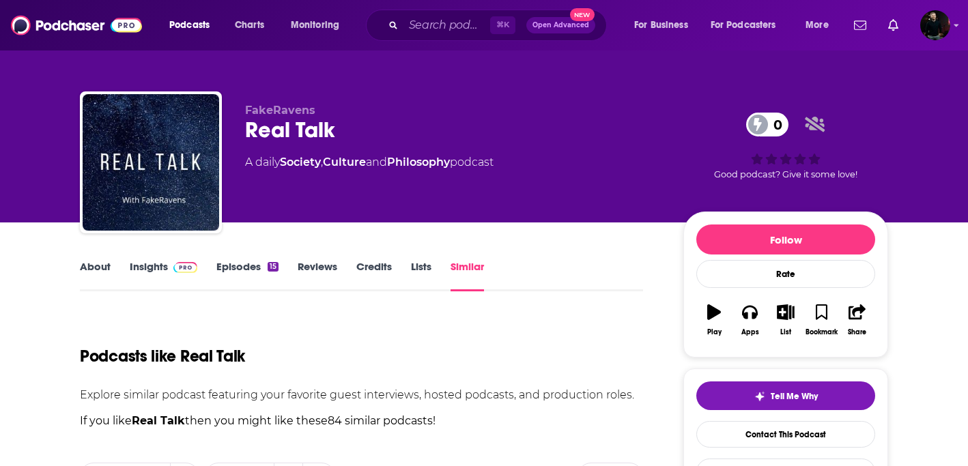
click at [84, 266] on link "About" at bounding box center [95, 275] width 31 height 31
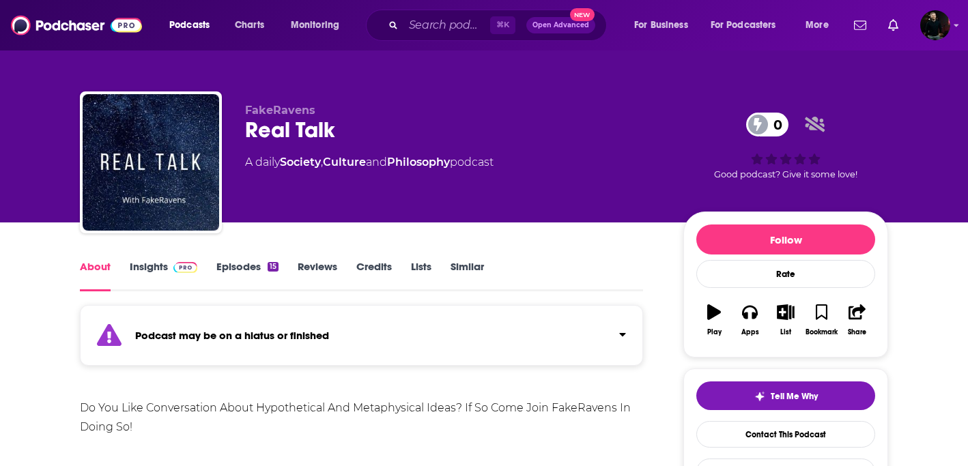
click at [154, 266] on link "Insights" at bounding box center [164, 275] width 68 height 31
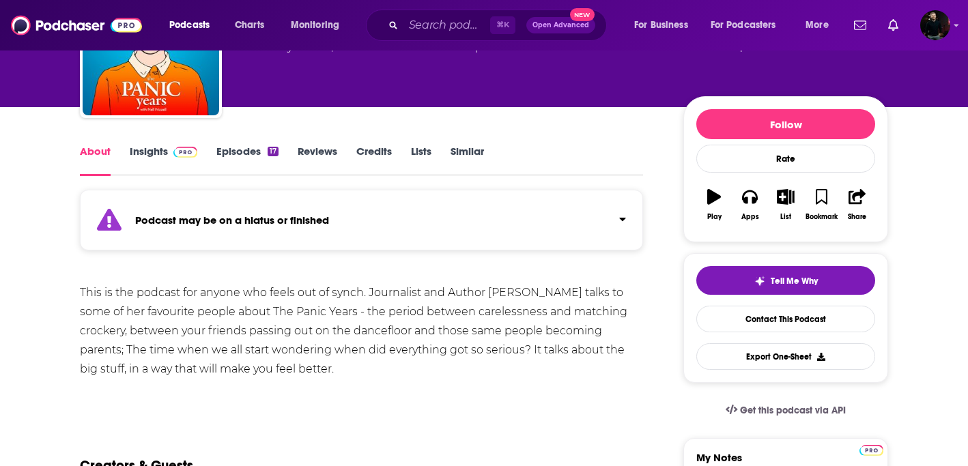
scroll to position [120, 0]
